Goal: Information Seeking & Learning: Understand process/instructions

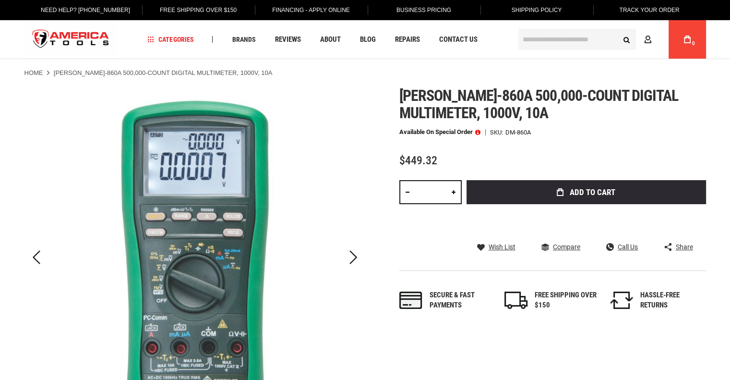
drag, startPoint x: 726, startPoint y: 66, endPoint x: 730, endPoint y: 73, distance: 8.2
click at [729, 73] on html "The store will not work correctly in the case when cookies are disabled. Langua…" at bounding box center [365, 190] width 730 height 380
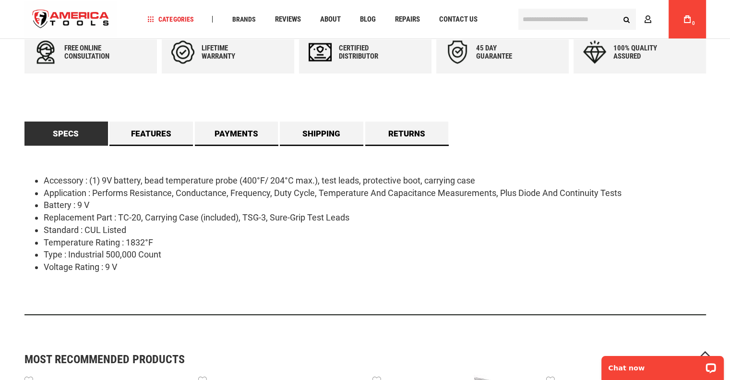
scroll to position [494, 0]
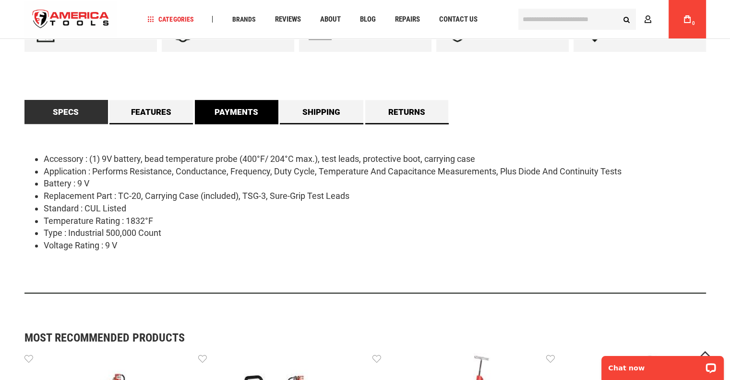
click at [251, 115] on link "Payments" at bounding box center [236, 112] width 83 height 24
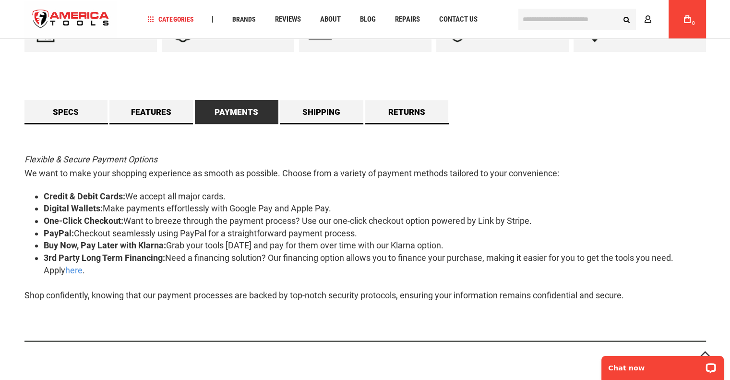
click at [466, 197] on li "Credit & Debit Cards: We accept all major cards." at bounding box center [375, 196] width 662 height 12
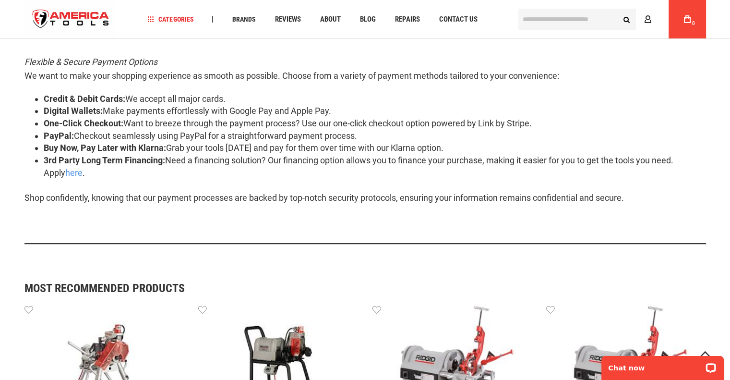
scroll to position [590, 0]
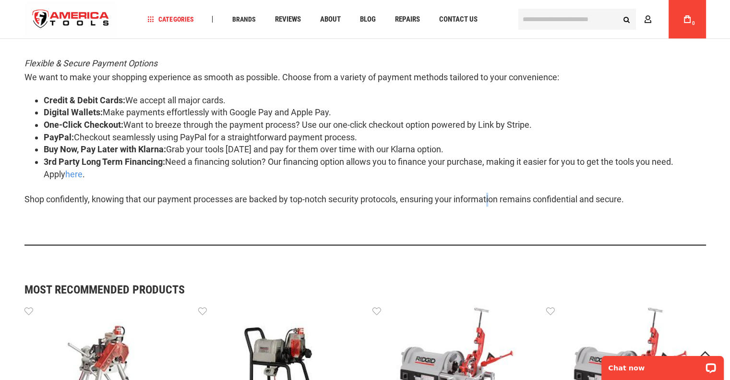
drag, startPoint x: 466, startPoint y: 197, endPoint x: 470, endPoint y: 191, distance: 6.9
click at [470, 191] on div "Flexible & Secure Payment Options We want to make your shopping experience as s…" at bounding box center [364, 136] width 681 height 217
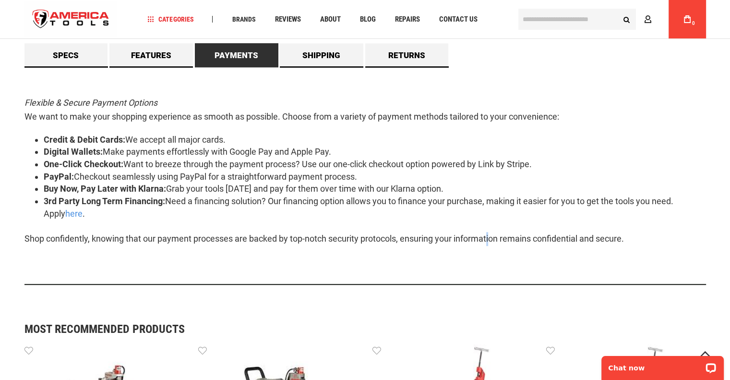
scroll to position [551, 0]
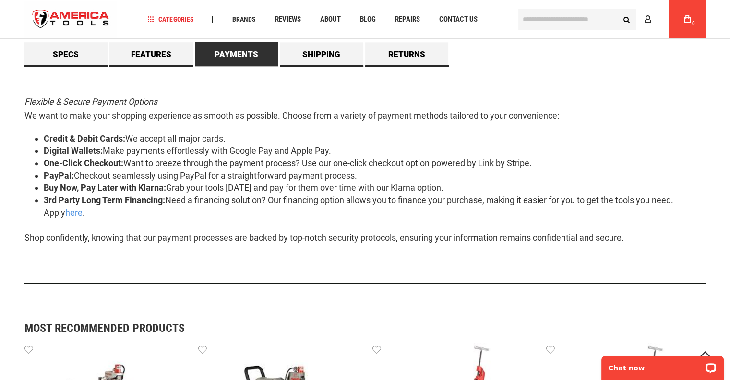
click at [470, 191] on li "Buy Now, Pay Later with Klarna: Grab your tools [DATE] and pay for them over ti…" at bounding box center [375, 187] width 662 height 12
click at [469, 191] on li "Buy Now, Pay Later with Klarna: Grab your tools [DATE] and pay for them over ti…" at bounding box center [375, 187] width 662 height 12
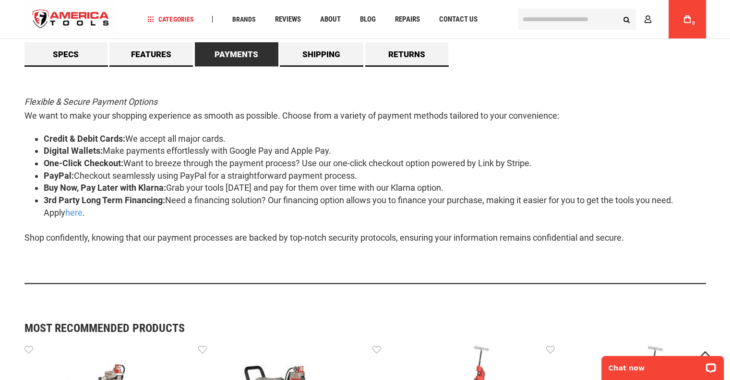
click at [432, 207] on li "3rd Party Long Term Financing: Need a financing solution? Our financing option …" at bounding box center [375, 206] width 662 height 24
